Goal: Use online tool/utility

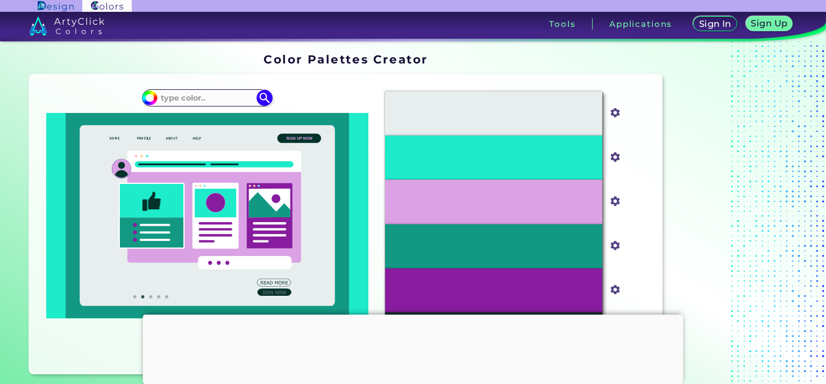
click at [149, 104] on img at bounding box center [149, 98] width 16 height 16
click at [152, 99] on input "#1eebc9" at bounding box center [147, 96] width 13 height 13
type input "#32859a"
type input "#32859A"
click at [78, 154] on icon at bounding box center [207, 215] width 283 height 205
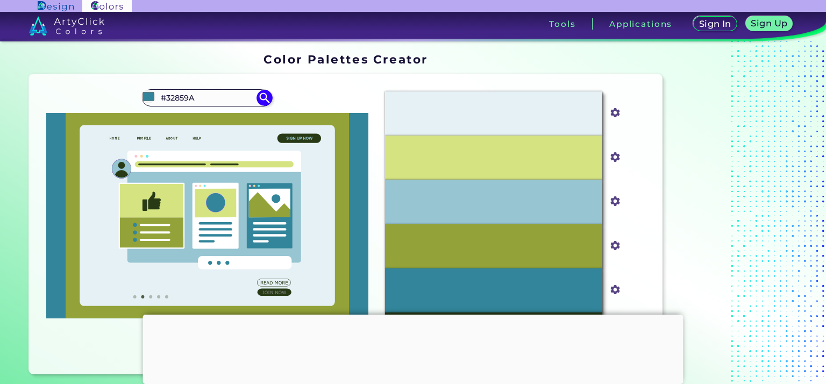
click at [88, 27] on img at bounding box center [67, 25] width 76 height 19
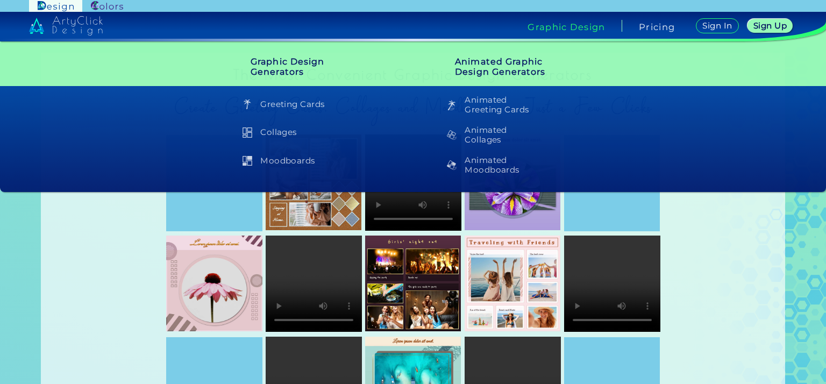
click at [92, 26] on img at bounding box center [66, 25] width 74 height 19
